Goal: Consume media (video, audio): Consume media (video, audio)

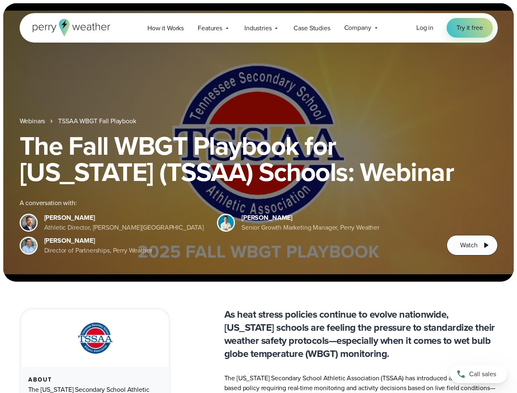
click at [258, 196] on div "The Fall WBGT Playbook for [US_STATE] (TSSAA) Schools: Webinar A conversation w…" at bounding box center [259, 194] width 478 height 123
click at [258, 28] on span "Industries" at bounding box center [257, 28] width 27 height 10
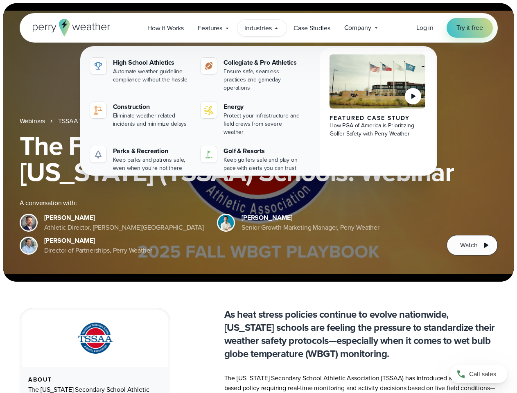
click at [258, 142] on h1 "The Fall WBGT Playbook for [US_STATE] (TSSAA) Schools: Webinar" at bounding box center [259, 159] width 478 height 52
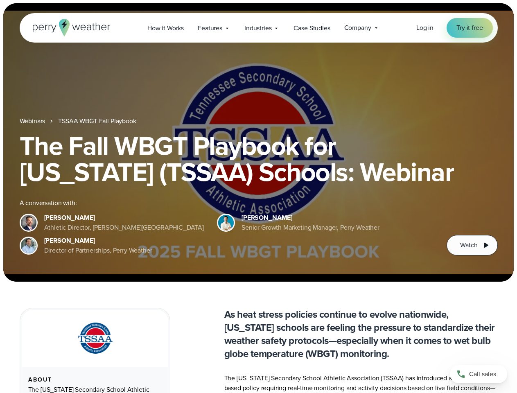
click at [98, 121] on link "TSSAA WBGT Fall Playbook" at bounding box center [97, 121] width 78 height 10
click at [472, 245] on span "Watch" at bounding box center [468, 245] width 17 height 10
